Goal: Task Accomplishment & Management: Use online tool/utility

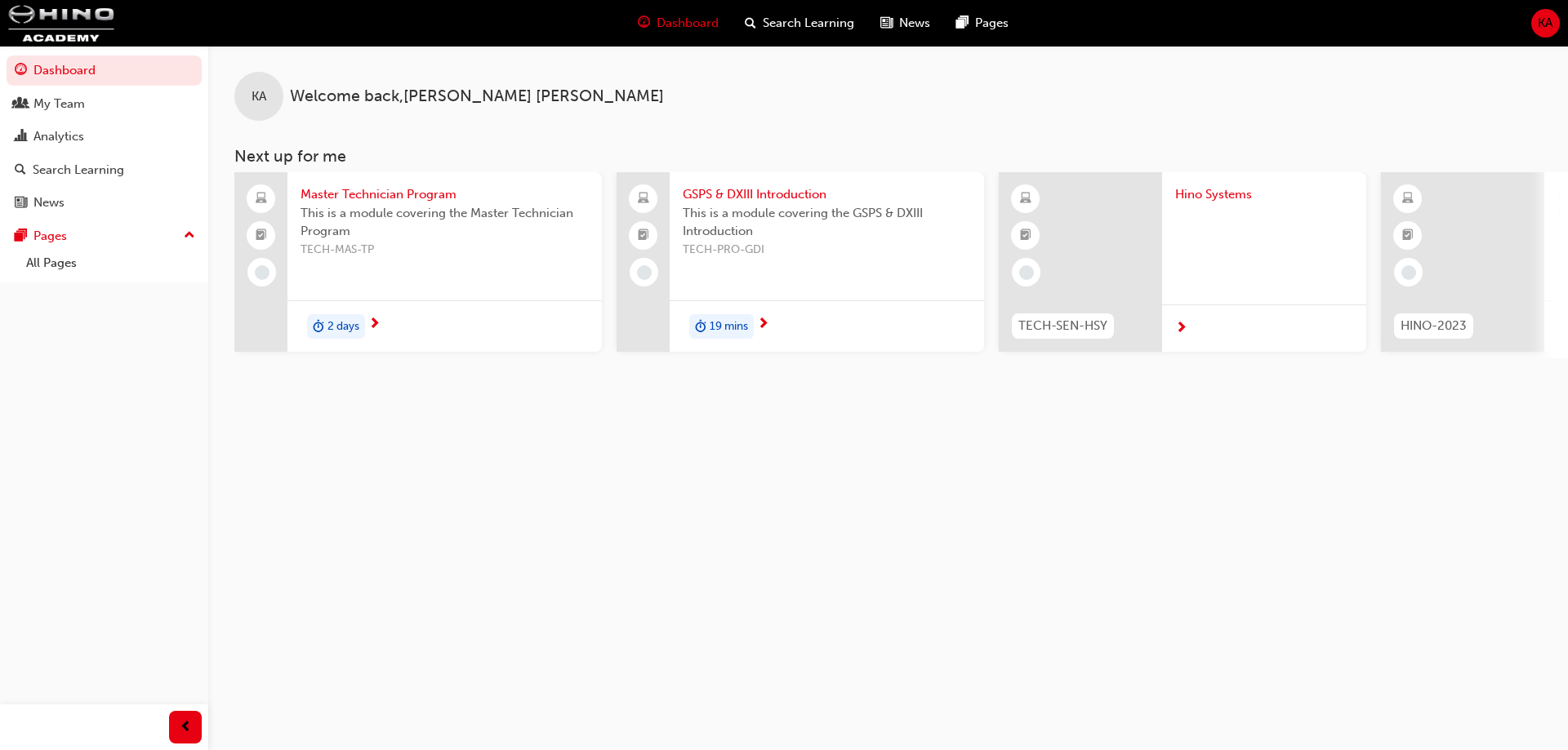
click at [1529, 23] on div "Dashboard Search Learning News Pages KA" at bounding box center [784, 23] width 1568 height 46
click at [1543, 17] on span "KA" at bounding box center [1546, 23] width 15 height 18
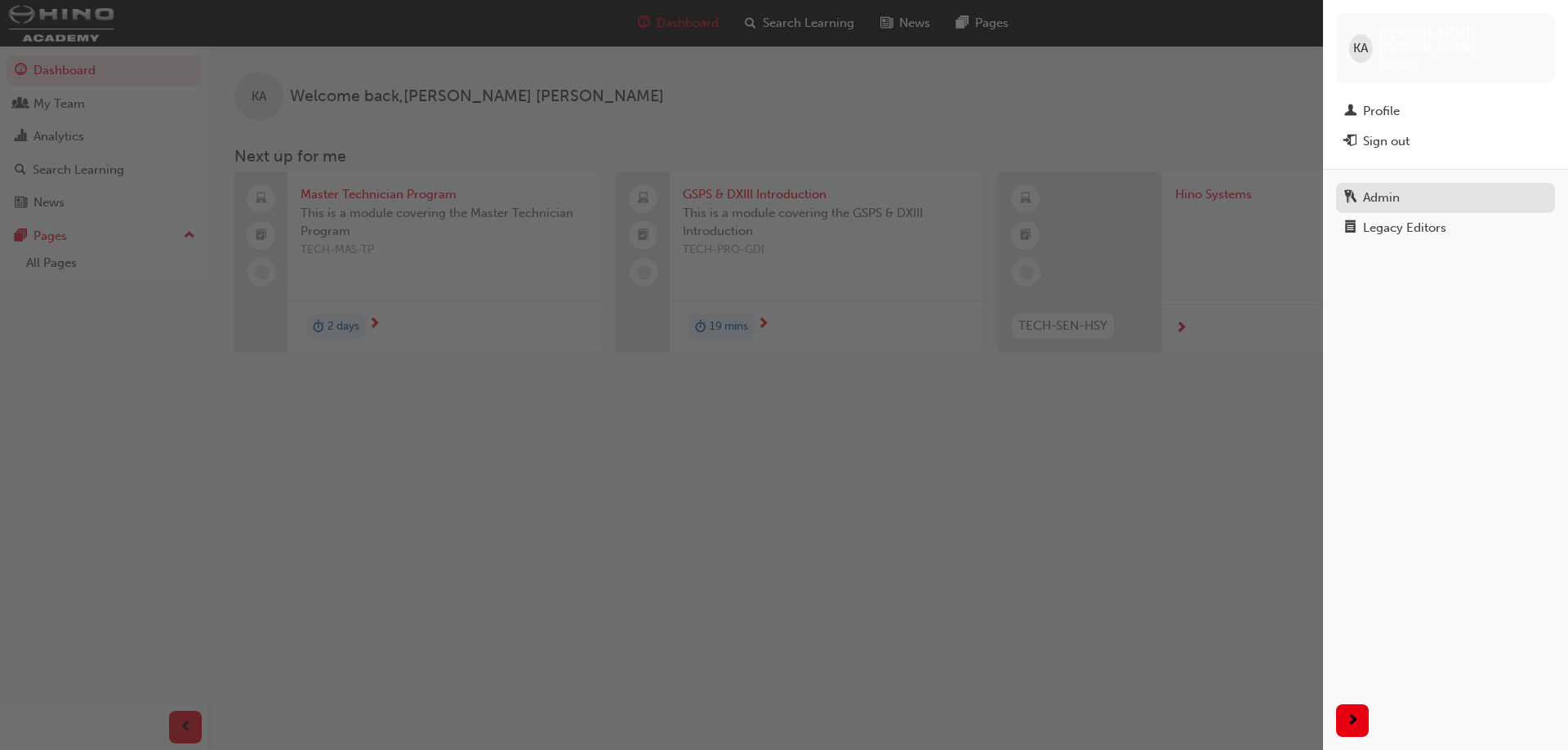
click at [1382, 188] on div "Admin" at bounding box center [1446, 198] width 203 height 20
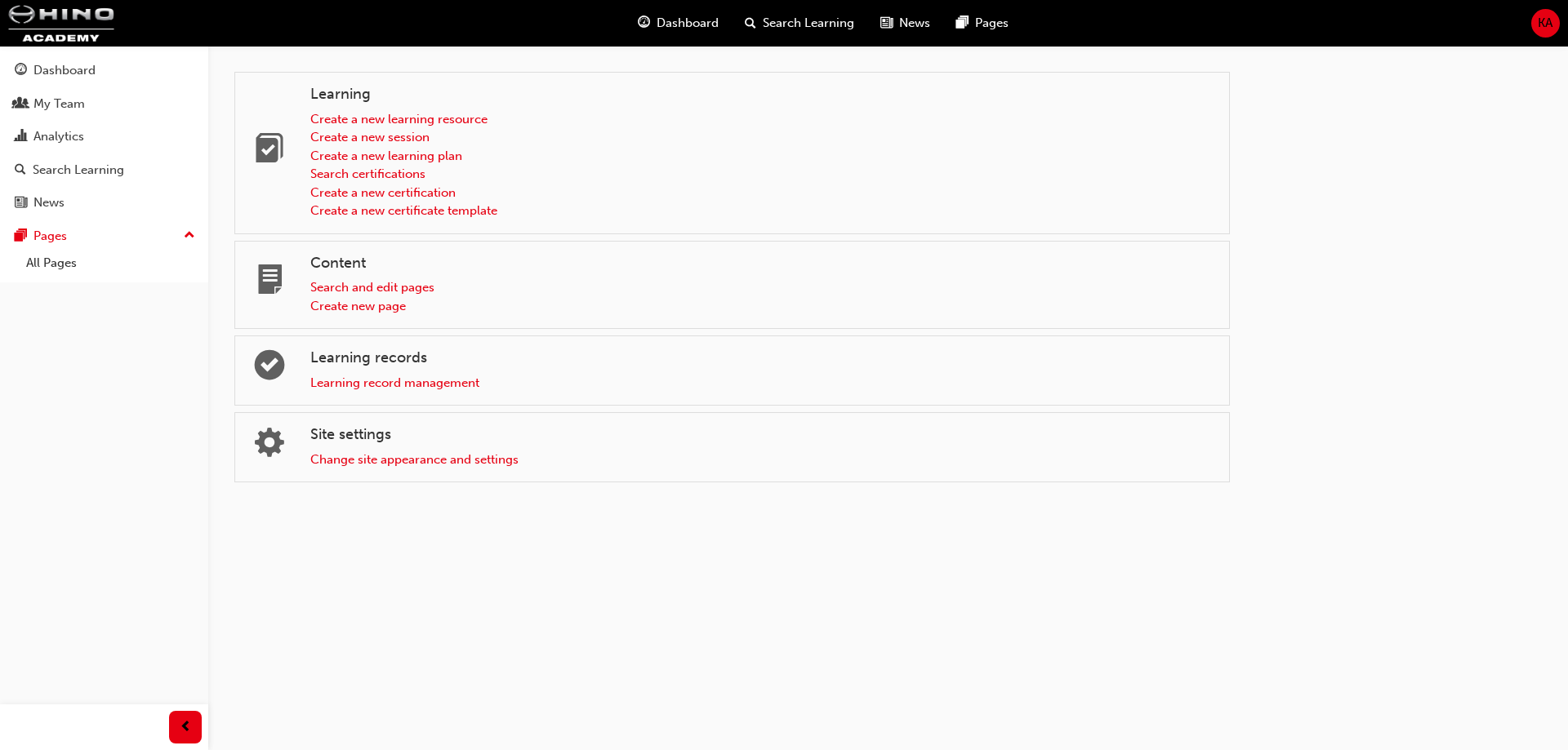
click at [1539, 18] on span "KA" at bounding box center [1546, 23] width 15 height 18
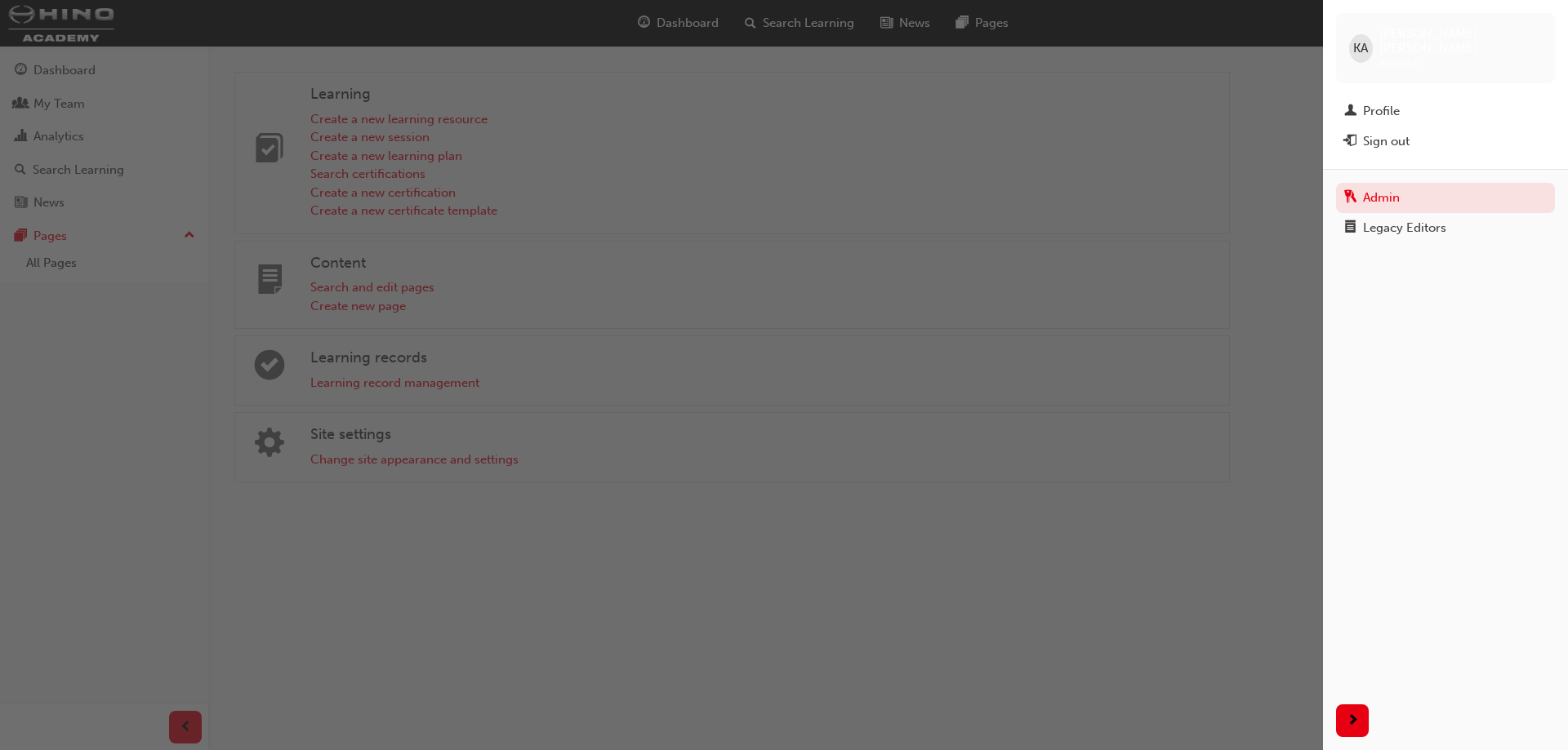
click at [192, 387] on div "button" at bounding box center [662, 375] width 1323 height 750
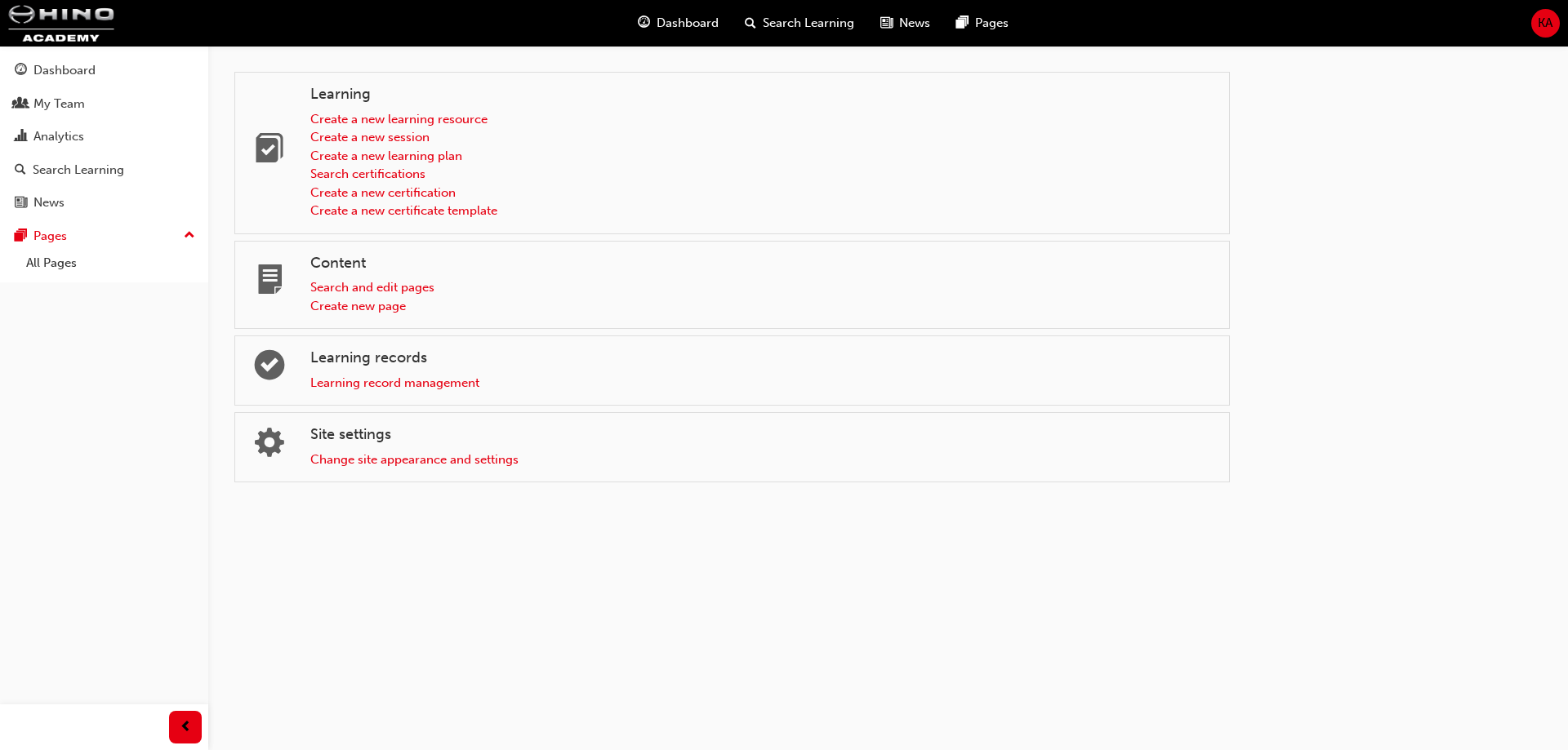
click at [340, 491] on div "Learning Create a new learning resource Create a new session Create a new learn…" at bounding box center [784, 375] width 1568 height 750
click at [372, 463] on link "Change site appearance and settings" at bounding box center [414, 459] width 209 height 15
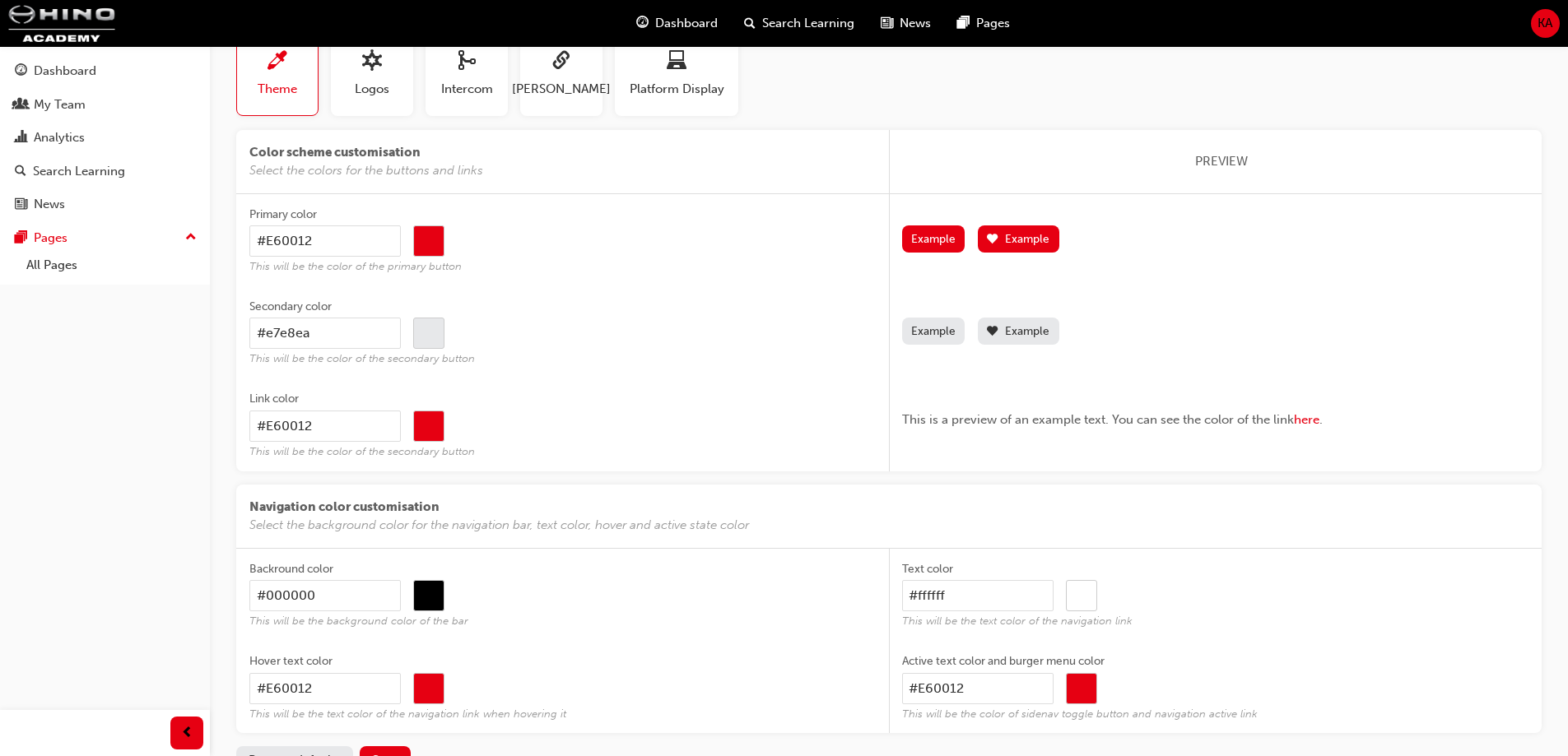
scroll to position [102, 0]
click at [548, 89] on span "SAML" at bounding box center [562, 88] width 99 height 19
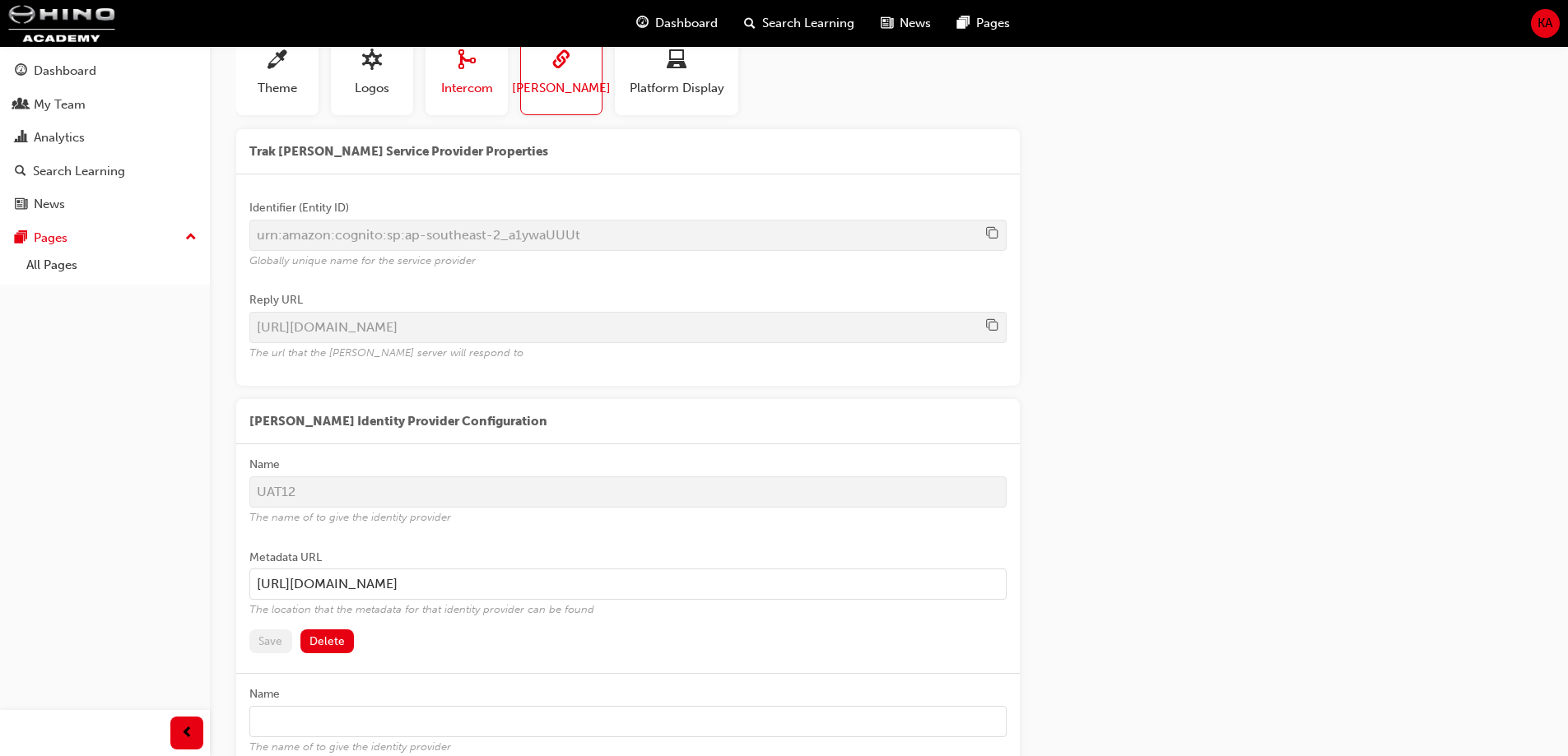
click at [478, 84] on span "Intercom" at bounding box center [467, 88] width 52 height 19
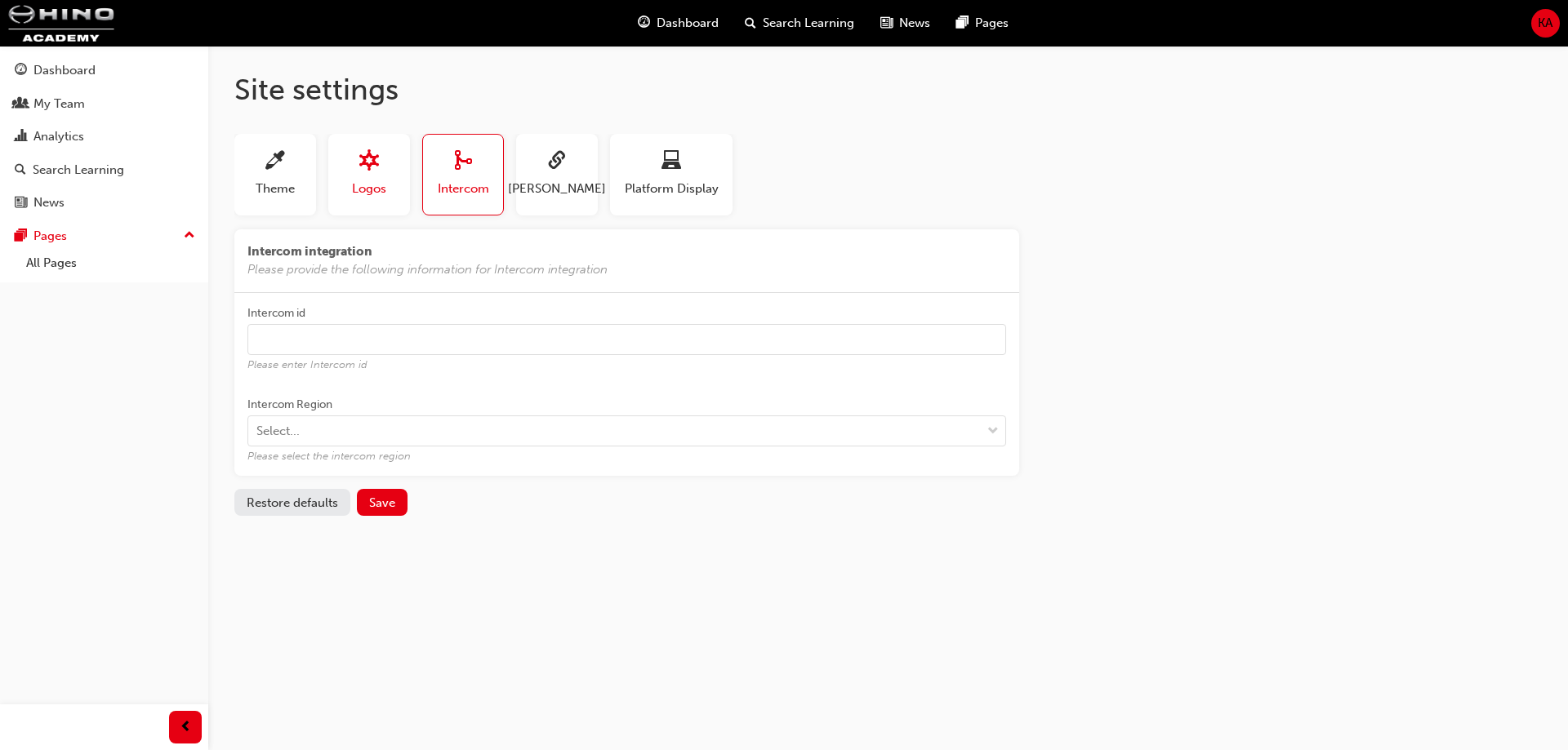
click at [386, 160] on div "button" at bounding box center [368, 163] width 34 height 25
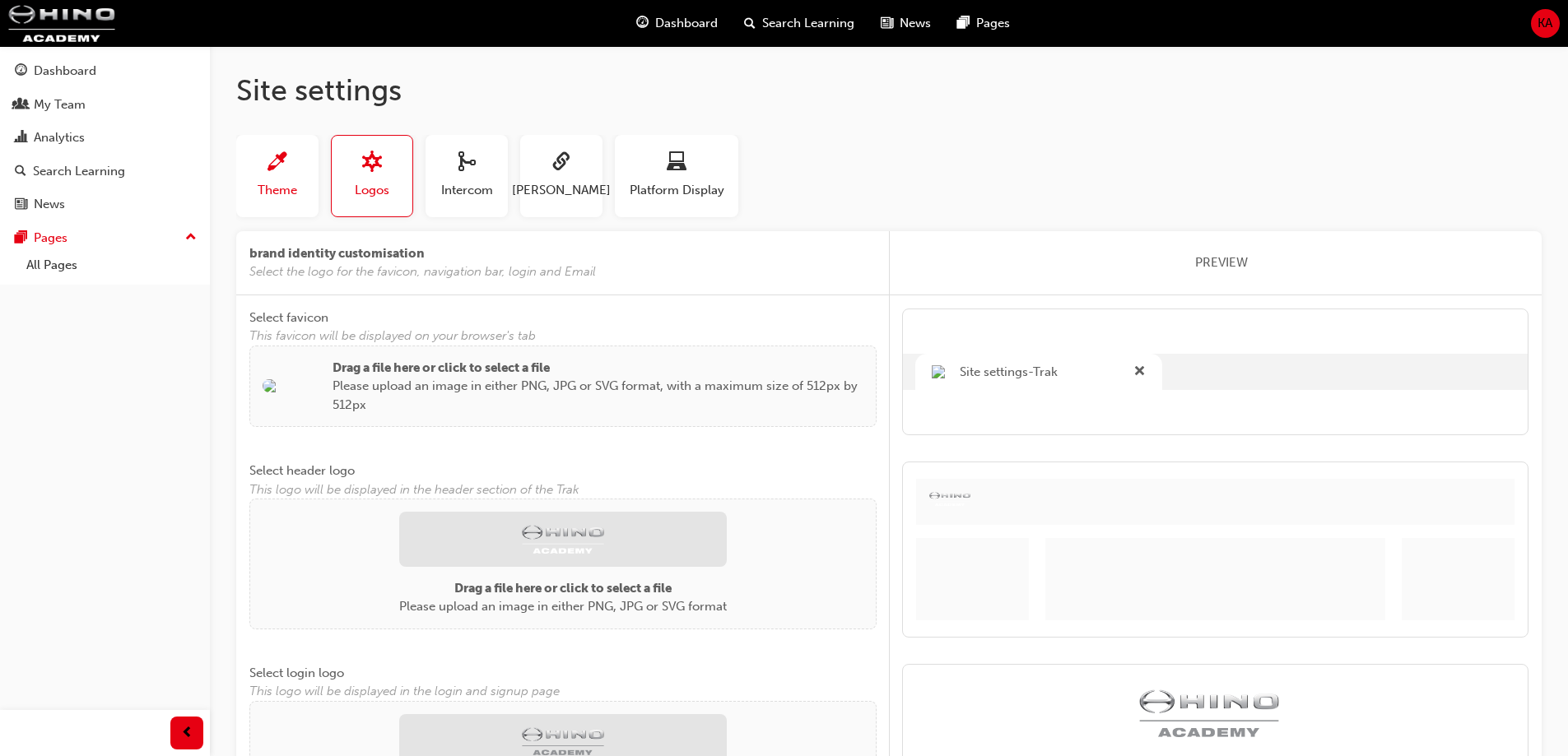
click at [306, 161] on button "Theme" at bounding box center [277, 176] width 83 height 83
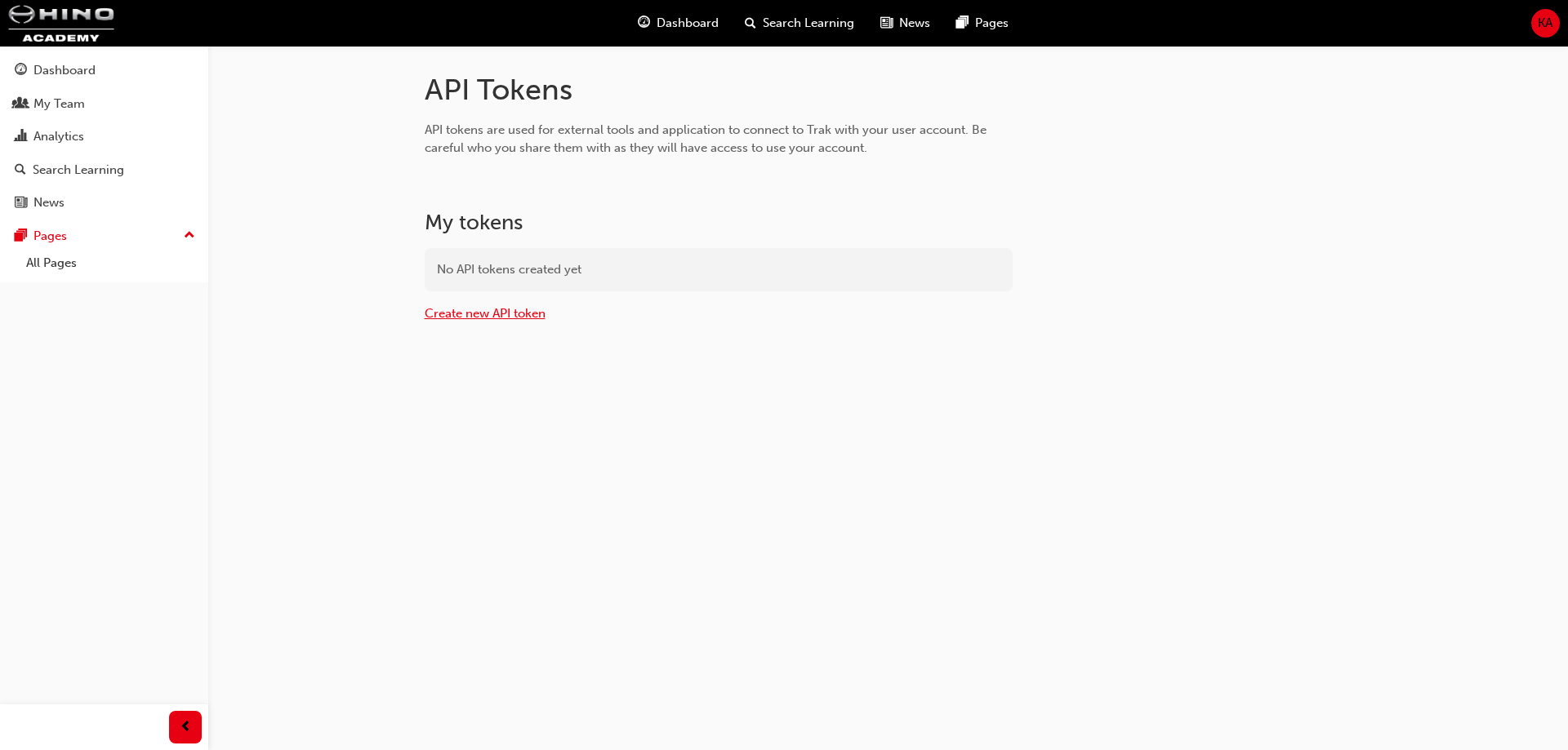
click at [505, 318] on link "Create new API token" at bounding box center [485, 314] width 121 height 15
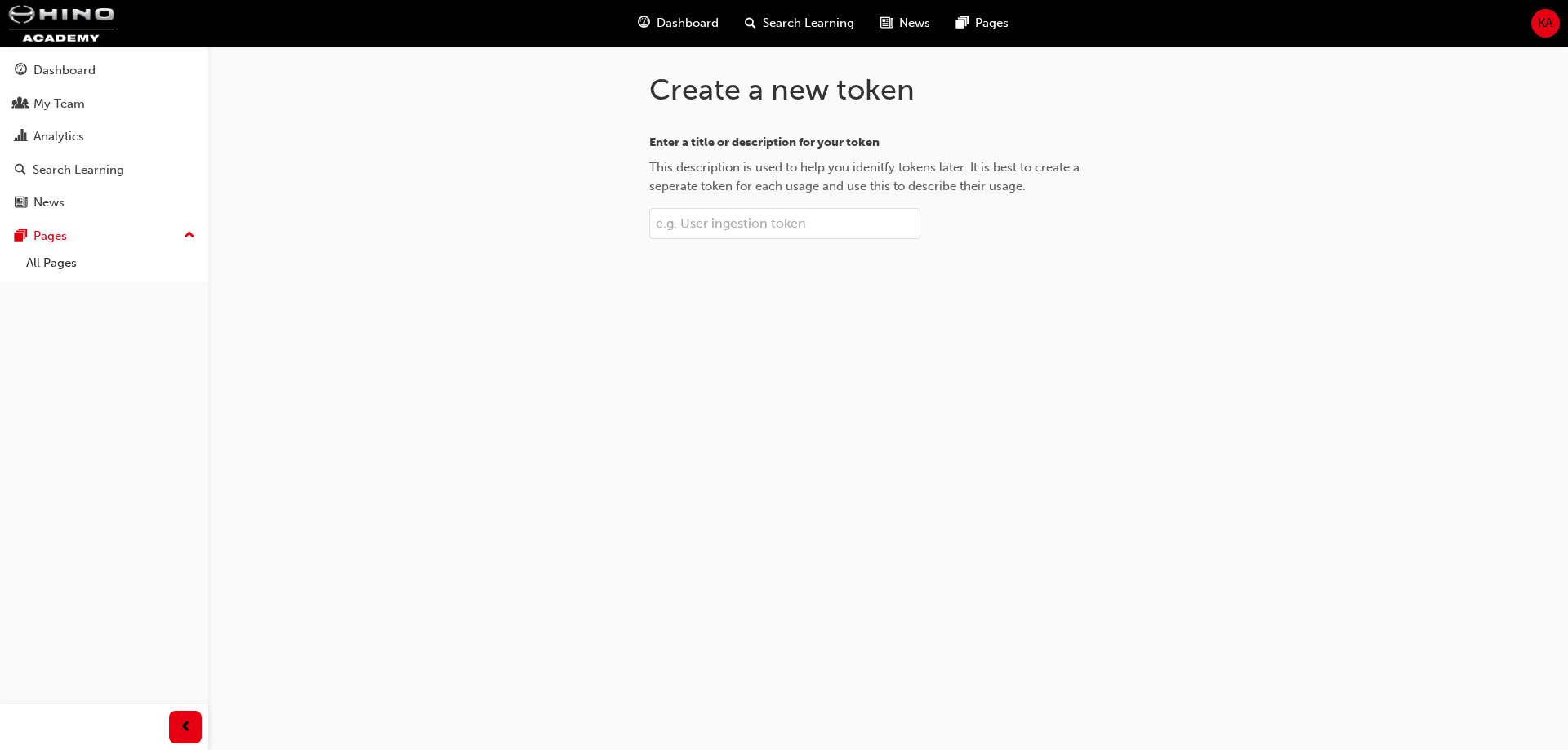
click at [738, 217] on input "Enter a title or description for your token This description is used to help yo…" at bounding box center [785, 224] width 271 height 31
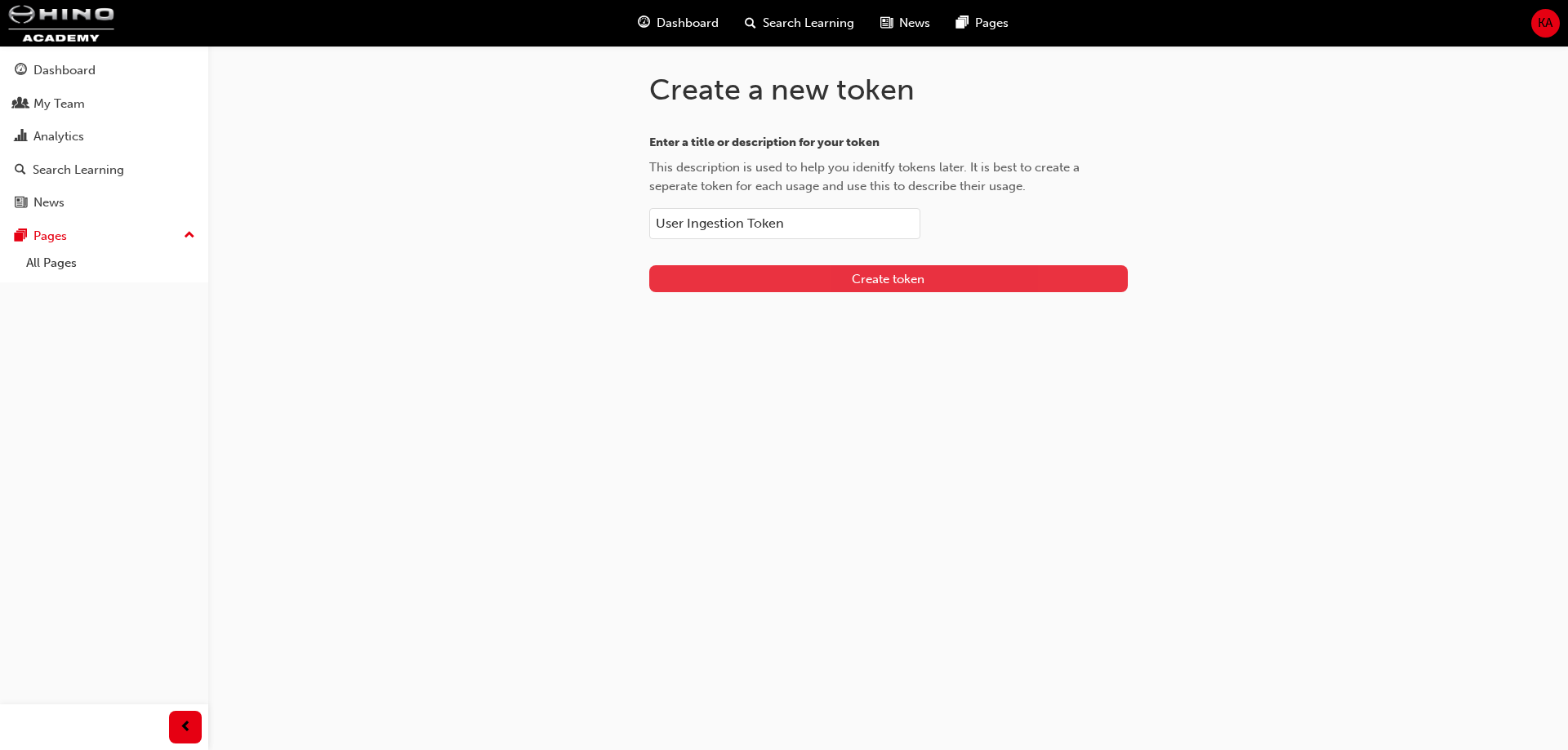
type input "User Ingestion Token"
click at [763, 268] on button "Create token" at bounding box center [889, 279] width 479 height 27
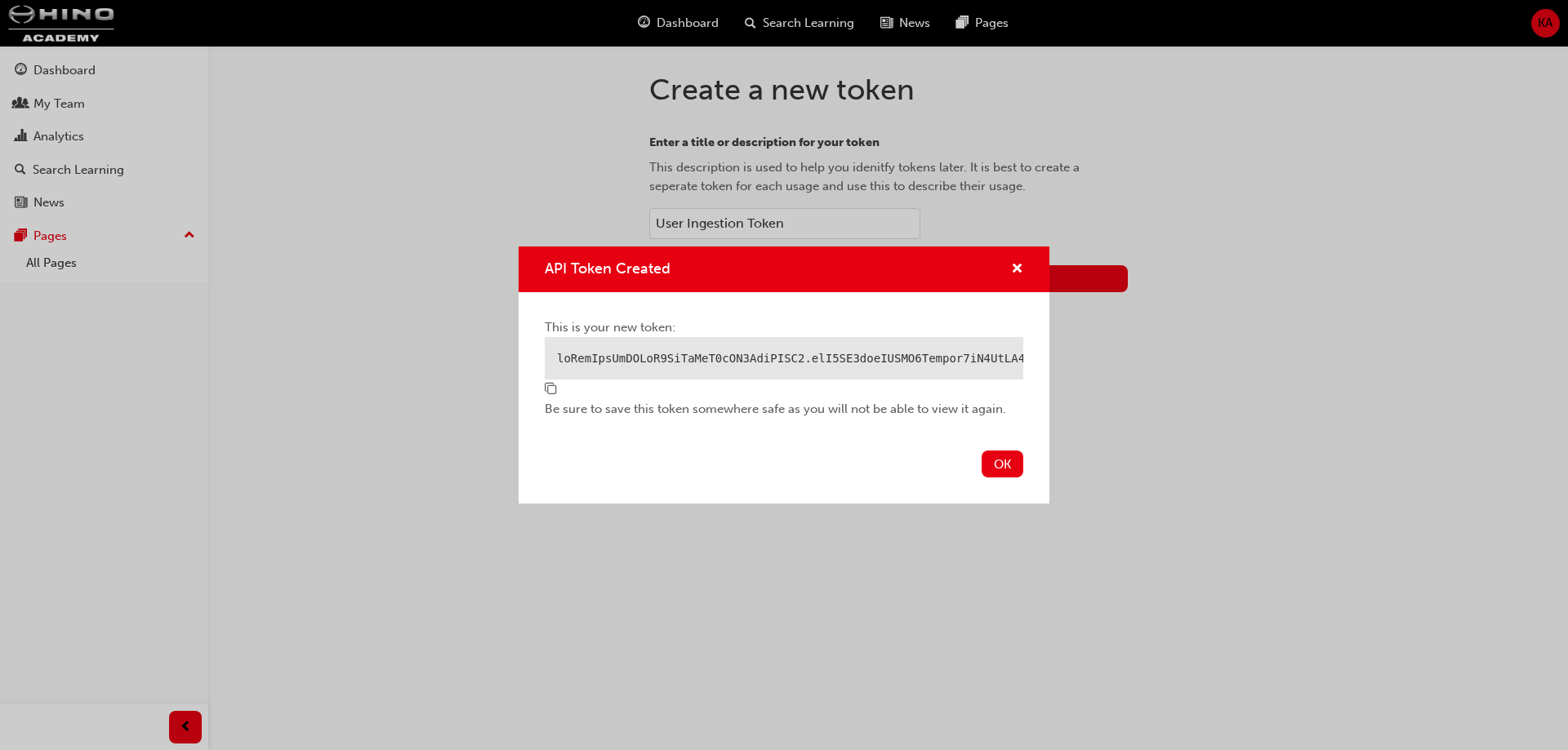
click at [503, 663] on div "API Token Created This is your new token: Be sure to save this token somewhere …" at bounding box center [784, 375] width 1568 height 750
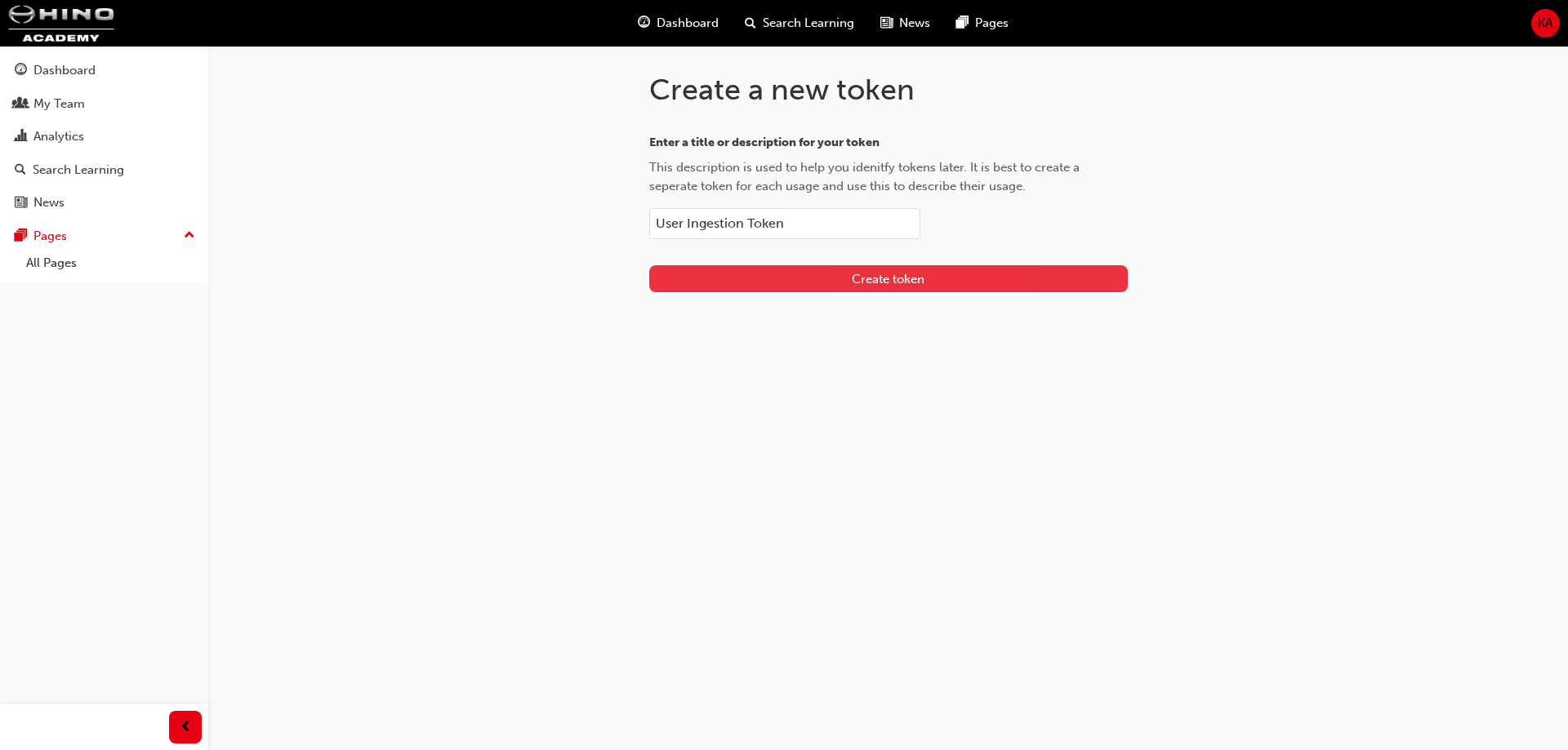
click at [905, 286] on span "Create token" at bounding box center [888, 280] width 73 height 15
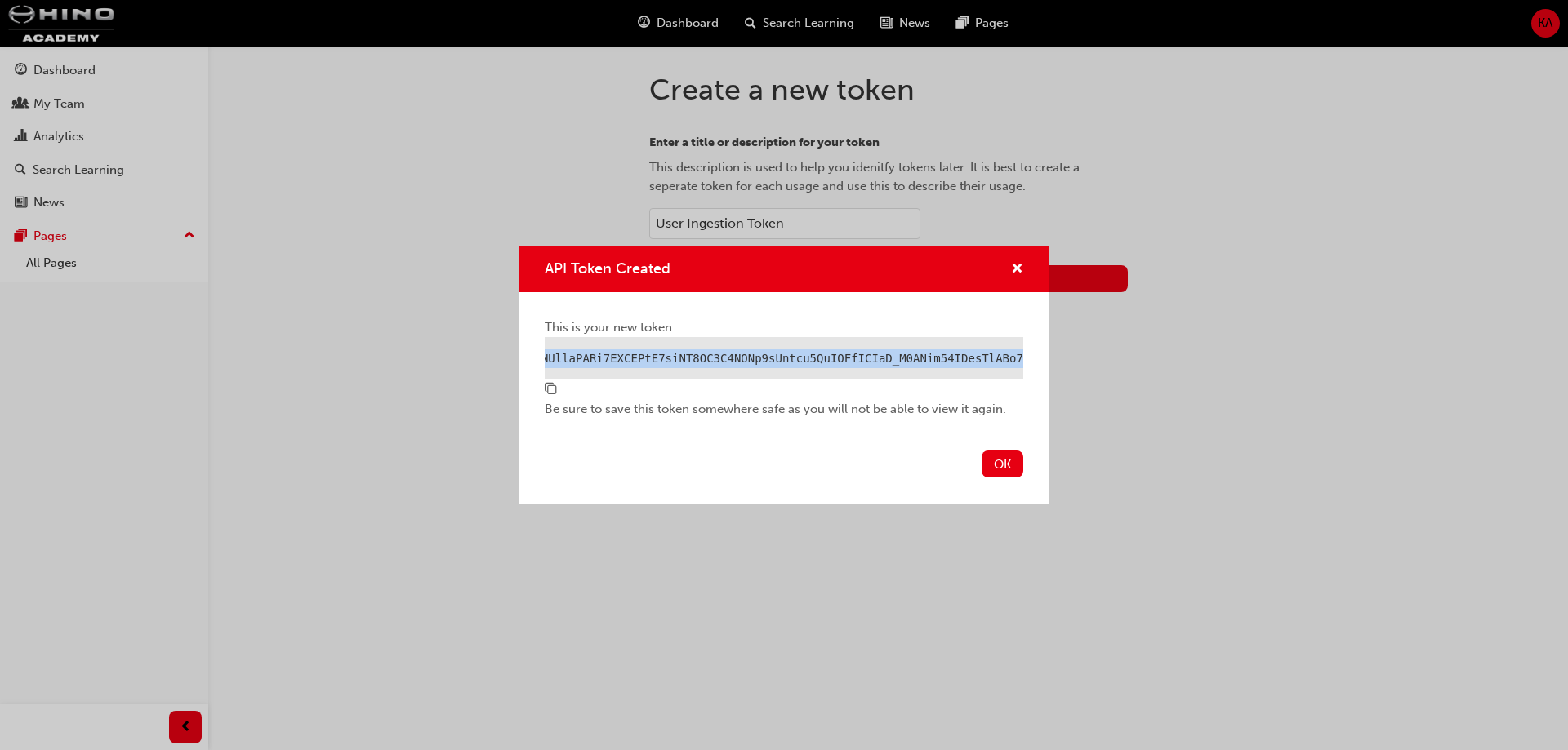
scroll to position [0, 8876]
drag, startPoint x: 557, startPoint y: 349, endPoint x: 1250, endPoint y: 337, distance: 693.1
click at [1250, 337] on div "API Token Created This is your new token: Be sure to save this token somewhere …" at bounding box center [784, 375] width 1568 height 750
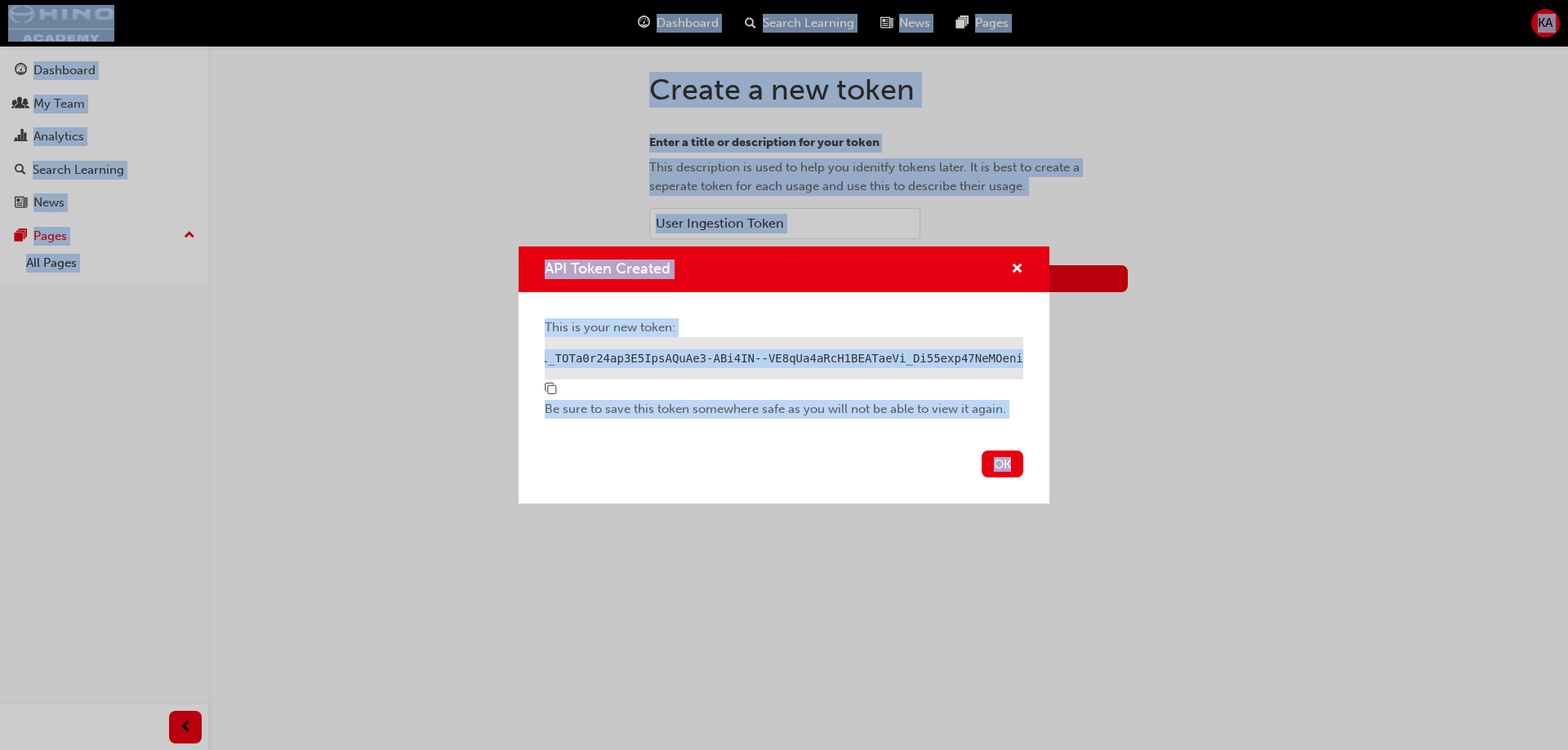
click at [985, 354] on div "API Token Created" at bounding box center [784, 359] width 479 height 43
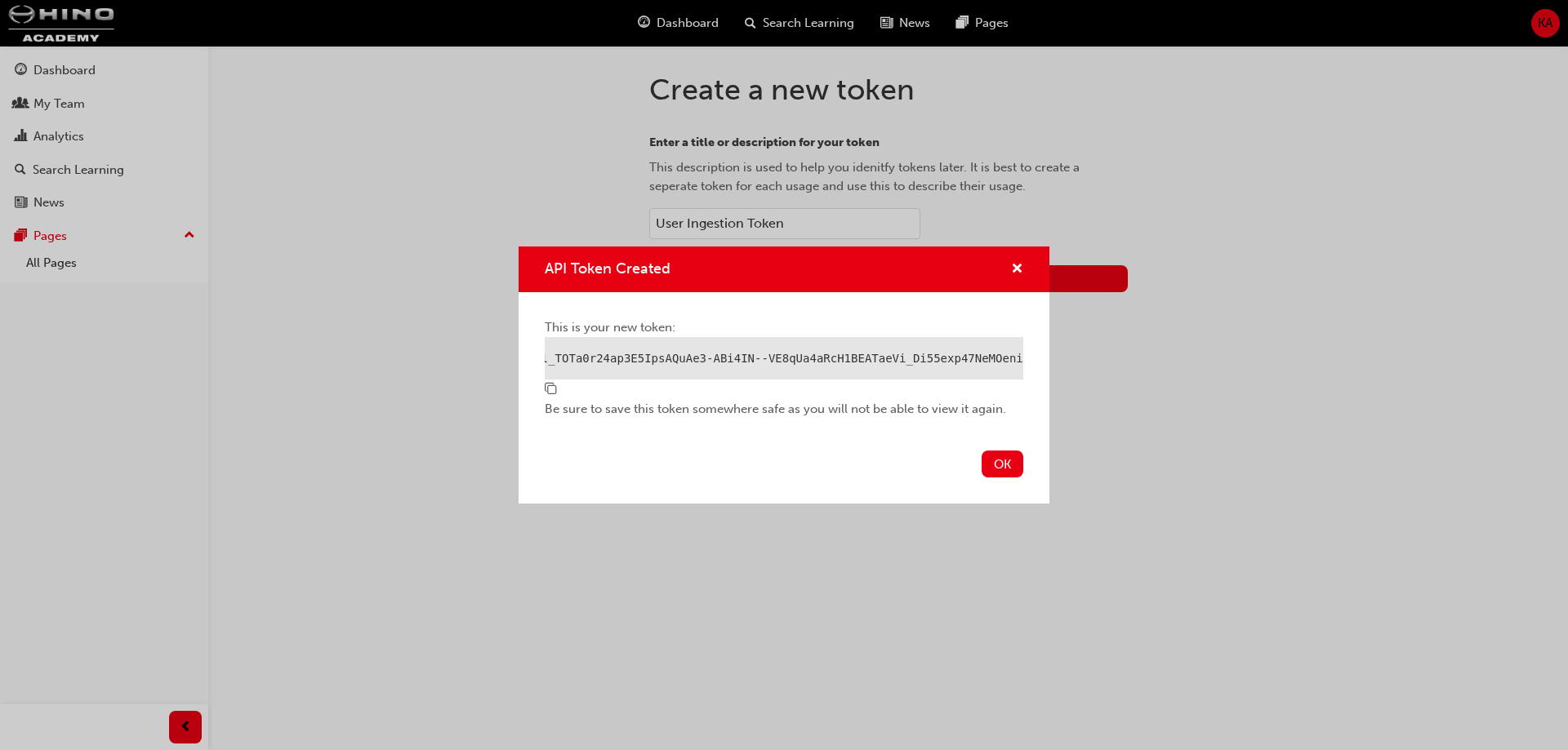
click at [1011, 350] on div "API Token Created" at bounding box center [784, 359] width 479 height 43
drag, startPoint x: 1006, startPoint y: 349, endPoint x: 937, endPoint y: 343, distance: 69.3
drag, startPoint x: 937, startPoint y: 343, endPoint x: 923, endPoint y: 351, distance: 16.1
click at [923, 351] on div "API Token Created" at bounding box center [784, 359] width 479 height 43
click at [994, 351] on div "API Token Created" at bounding box center [784, 359] width 479 height 43
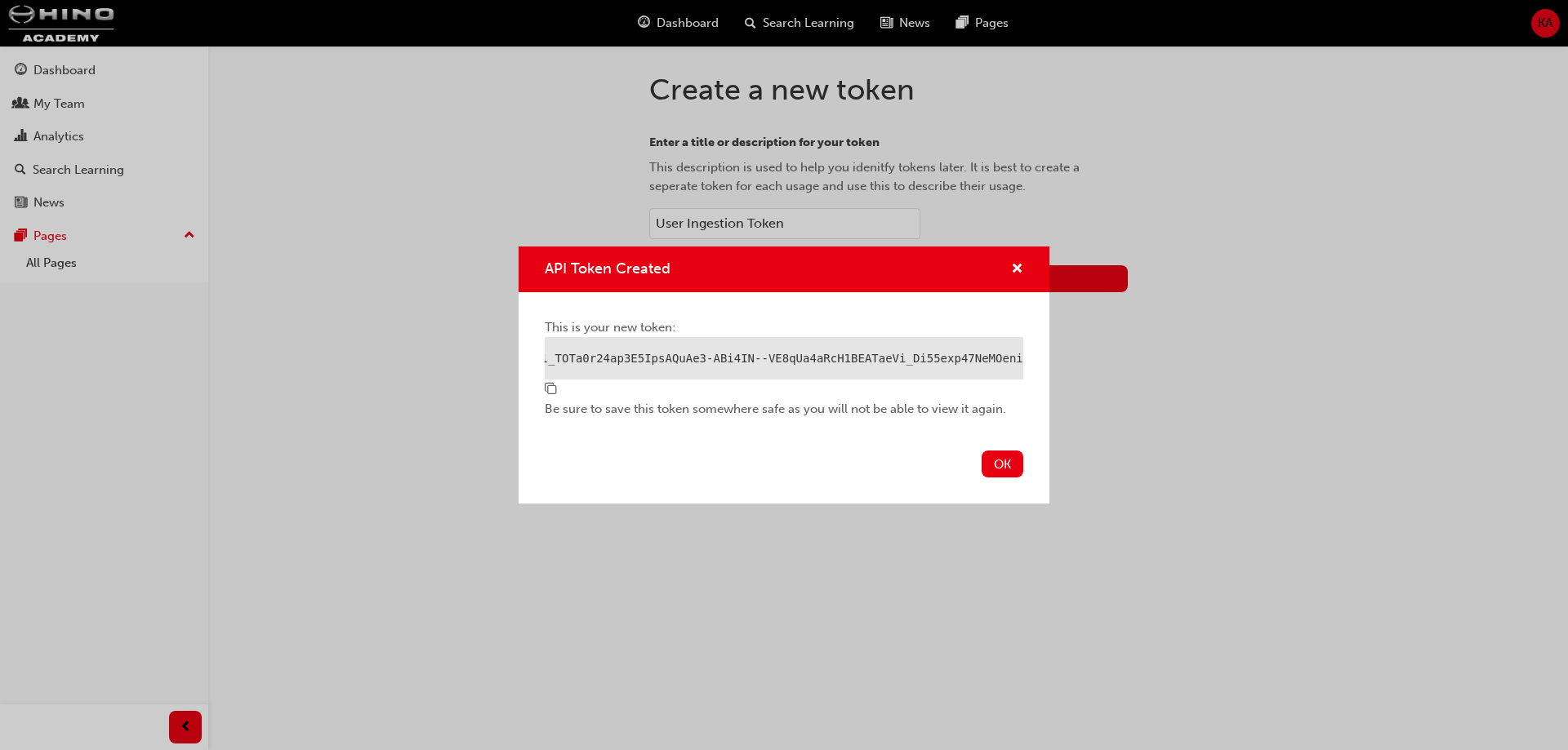
click at [994, 351] on div "API Token Created" at bounding box center [784, 359] width 479 height 43
drag, startPoint x: 1007, startPoint y: 350, endPoint x: 915, endPoint y: 363, distance: 92.9
click at [915, 363] on div "API Token Created" at bounding box center [784, 359] width 479 height 43
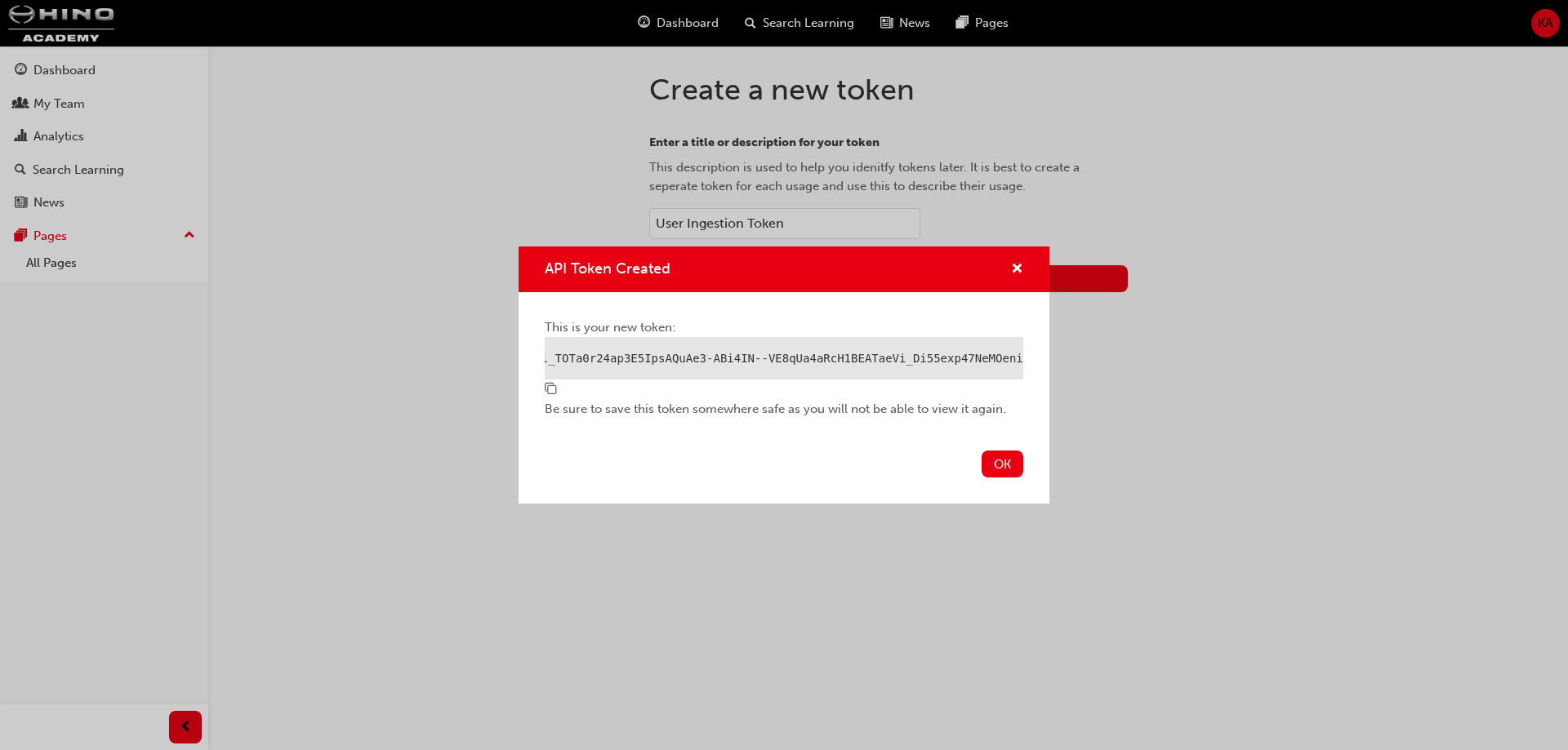
click at [551, 395] on span "copy-icon" at bounding box center [550, 390] width 12 height 15
click at [997, 474] on button "OK" at bounding box center [1002, 464] width 42 height 27
